Goal: Check status: Check status

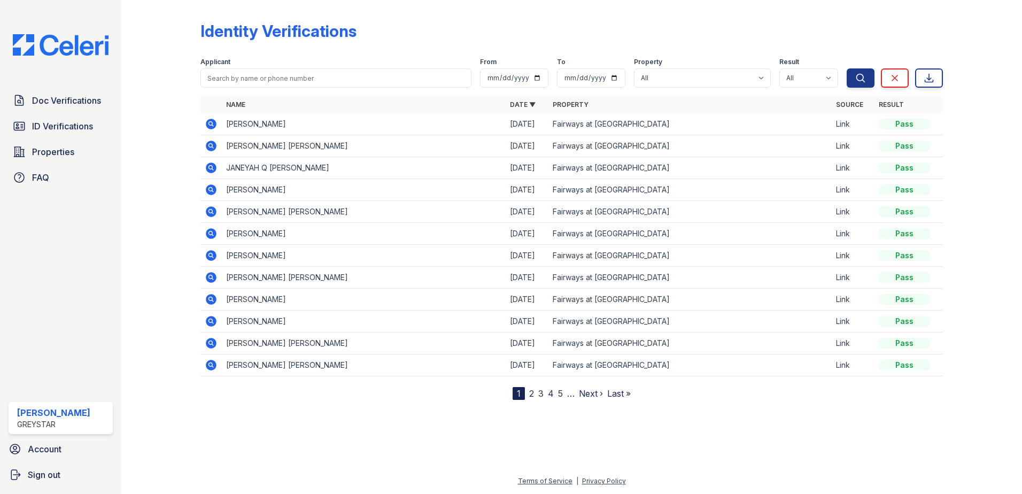
click at [209, 143] on icon at bounding box center [211, 146] width 11 height 11
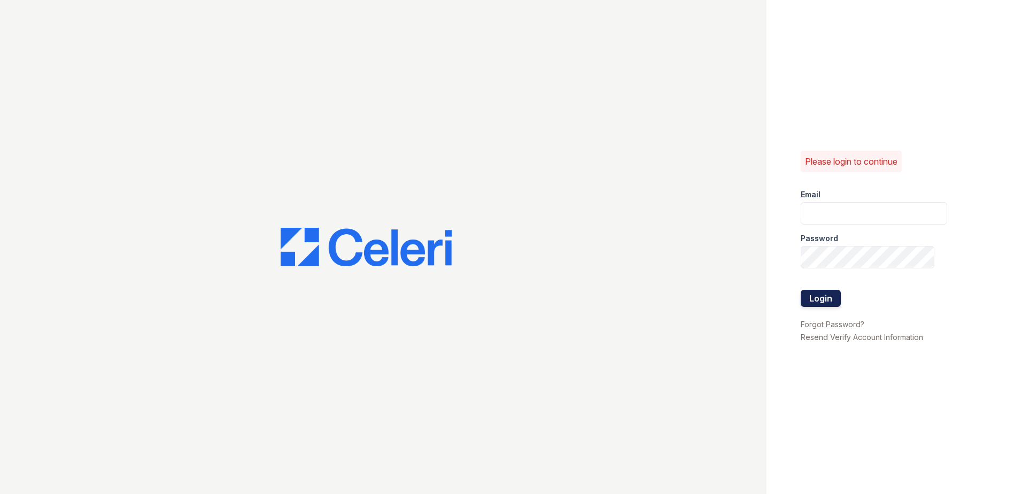
type input "fairways@greystar.com"
click at [831, 299] on button "Login" at bounding box center [821, 298] width 40 height 17
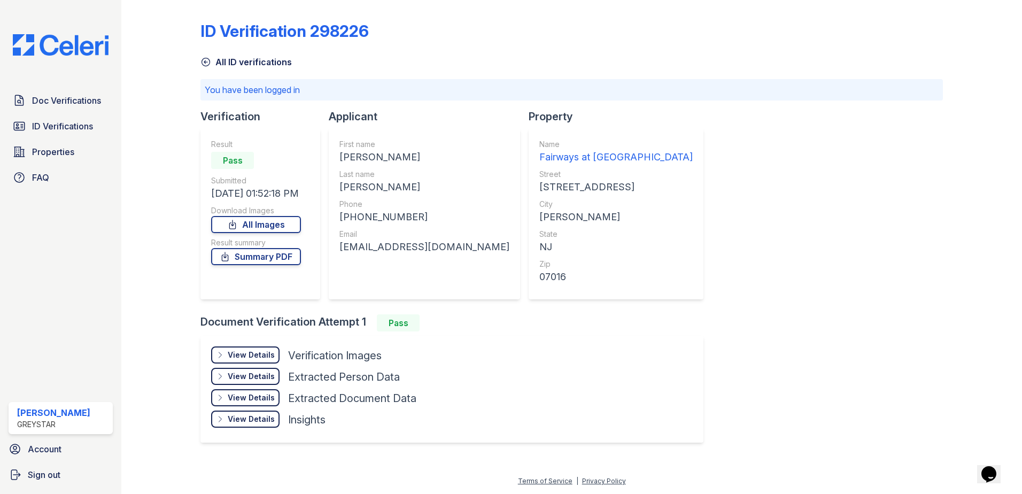
click at [260, 352] on div "View Details" at bounding box center [251, 355] width 47 height 11
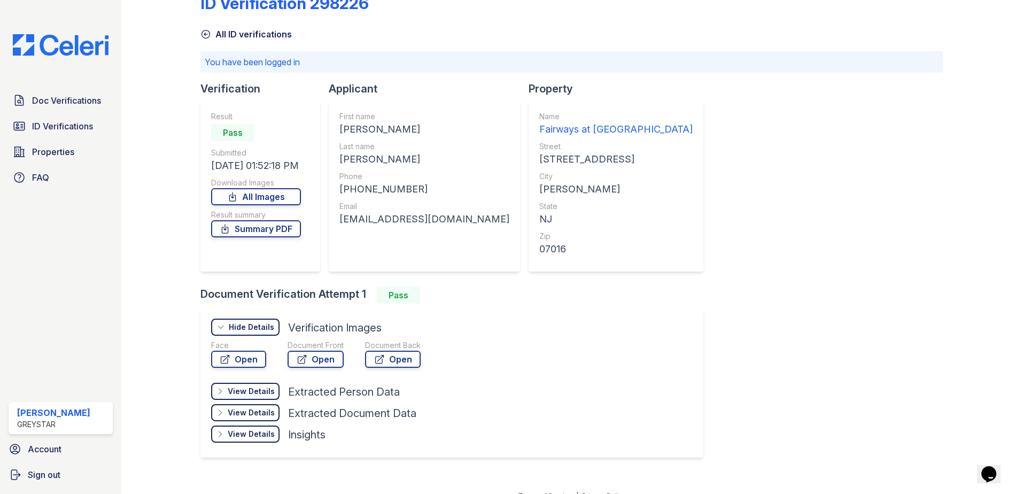
scroll to position [43, 0]
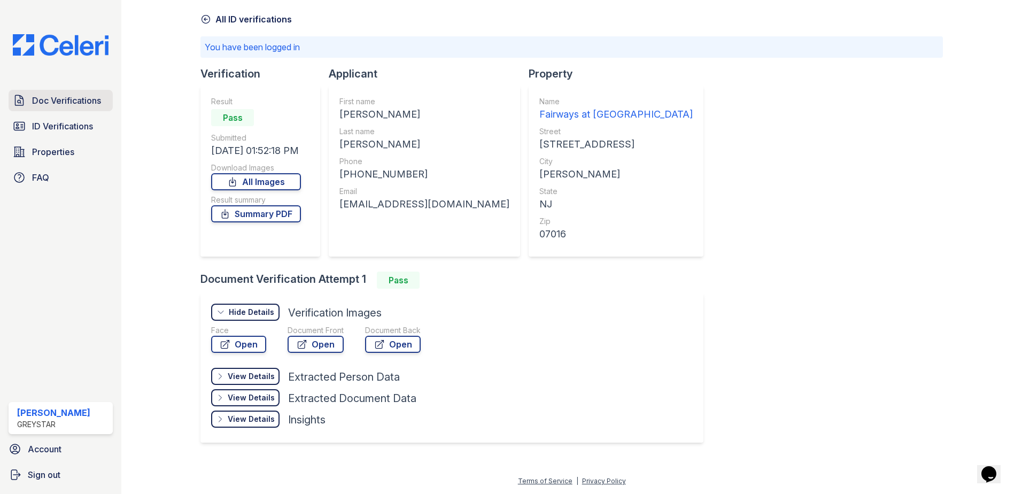
click at [66, 103] on span "Doc Verifications" at bounding box center [66, 100] width 69 height 13
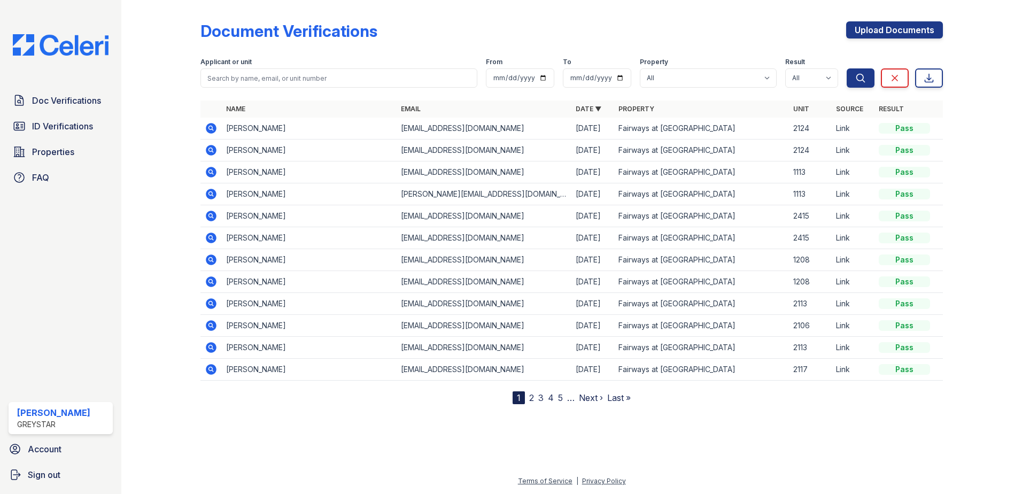
click at [210, 126] on icon at bounding box center [211, 128] width 13 height 13
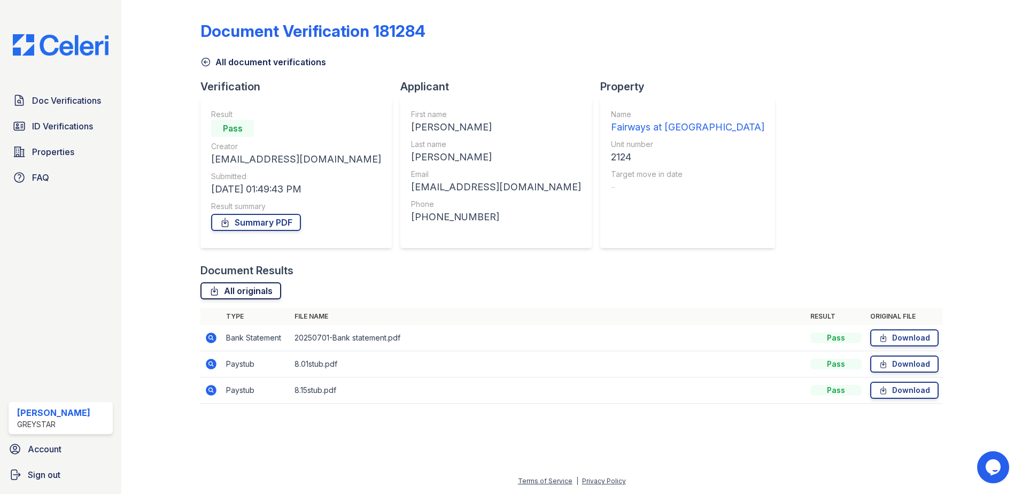
click at [243, 287] on link "All originals" at bounding box center [240, 290] width 81 height 17
click at [243, 226] on link "Summary PDF" at bounding box center [256, 222] width 90 height 17
